Goal: Transaction & Acquisition: Purchase product/service

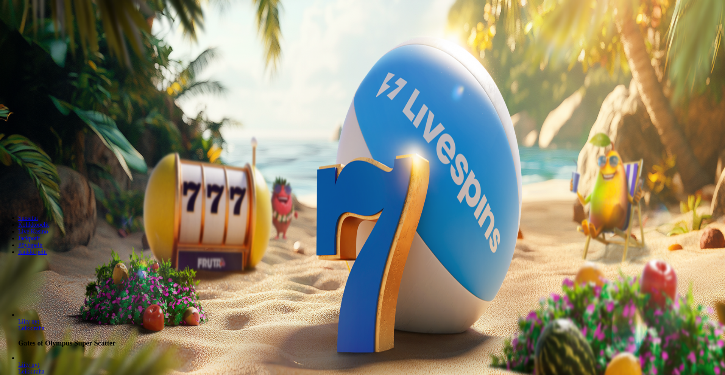
click at [43, 30] on span "Kirjaudu" at bounding box center [52, 28] width 19 height 6
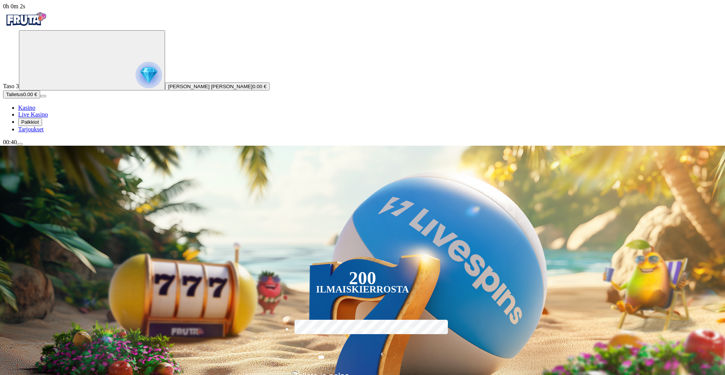
click at [23, 97] on span "Talletus" at bounding box center [14, 95] width 17 height 6
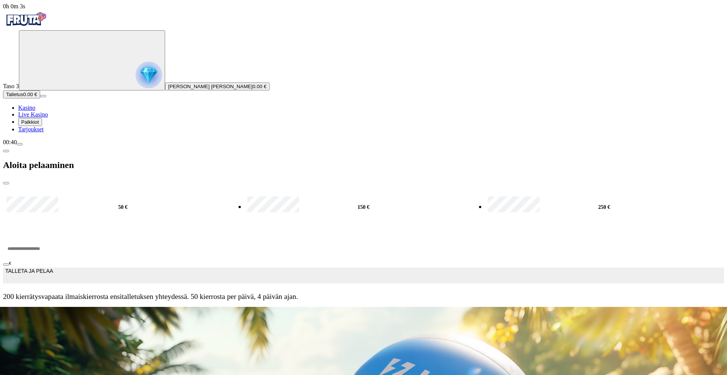
drag, startPoint x: 142, startPoint y: 78, endPoint x: 68, endPoint y: 75, distance: 74.3
click at [68, 75] on div "0h 0m 3s Taso 3 [PERSON_NAME] [PERSON_NAME] 0.00 € Talletus 0.00 € Kasino Live …" at bounding box center [363, 155] width 721 height 304
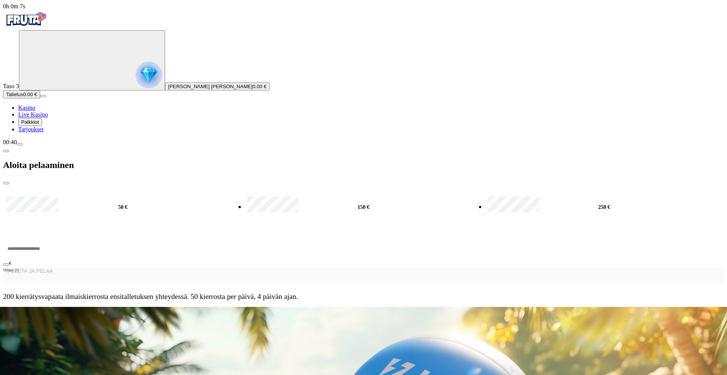
type input "**"
click at [355, 307] on div at bounding box center [363, 307] width 721 height 0
